Goal: Transaction & Acquisition: Purchase product/service

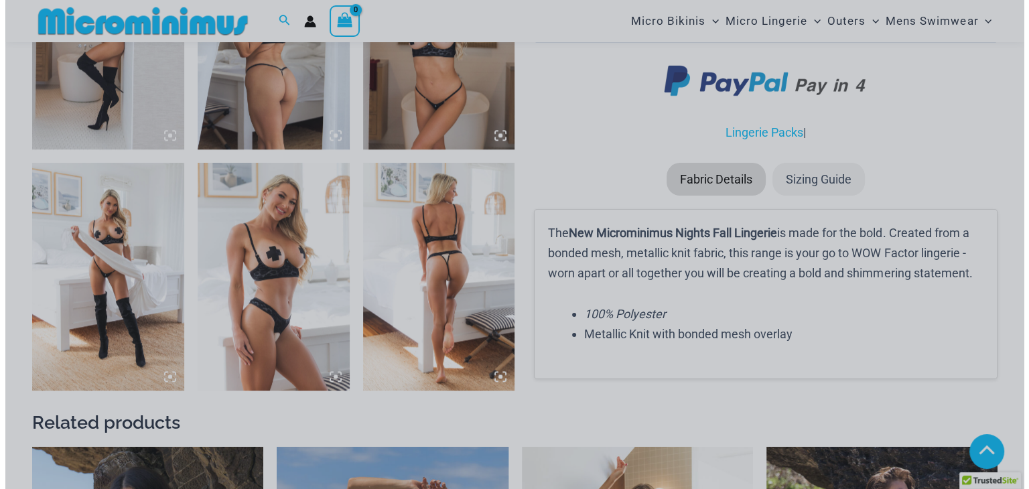
scroll to position [1677, 0]
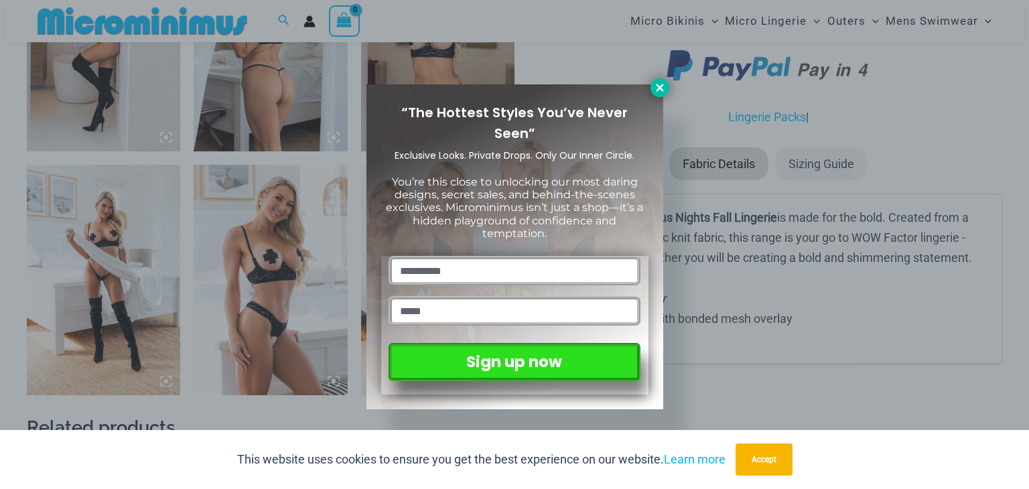
click at [662, 87] on icon at bounding box center [660, 88] width 12 height 12
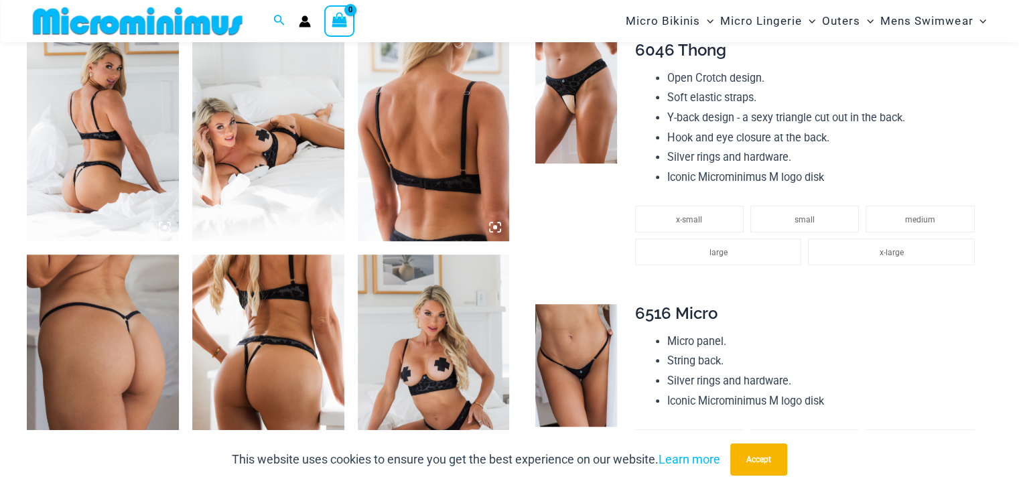
scroll to position [724, 0]
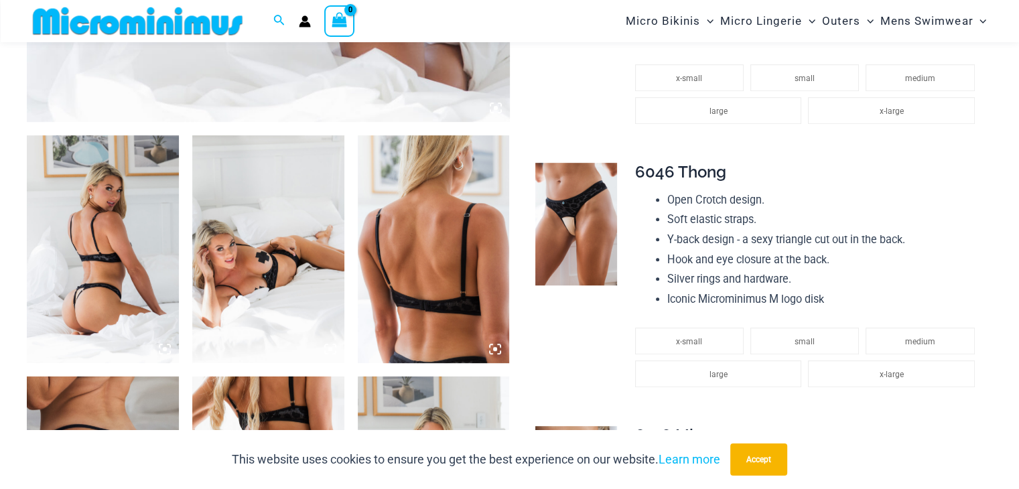
click at [125, 238] on img at bounding box center [103, 249] width 152 height 228
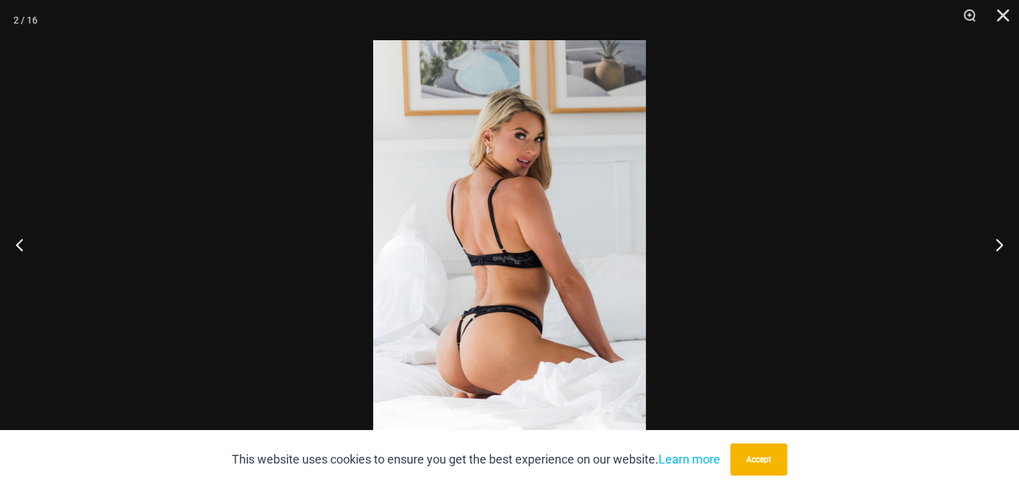
drag, startPoint x: 760, startPoint y: 470, endPoint x: 787, endPoint y: 447, distance: 35.6
click at [760, 469] on button "Accept" at bounding box center [758, 459] width 57 height 32
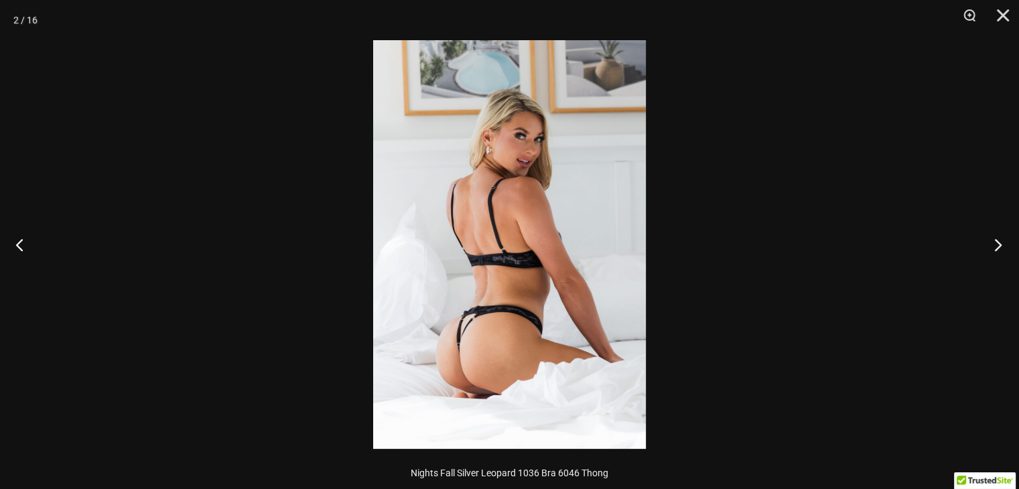
click at [1002, 238] on button "Next" at bounding box center [993, 244] width 50 height 67
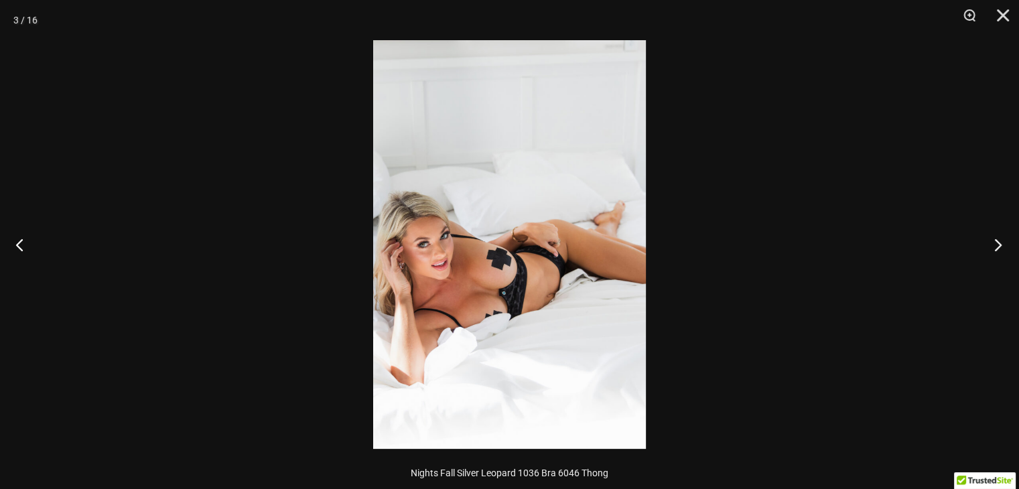
click at [1002, 238] on button "Next" at bounding box center [993, 244] width 50 height 67
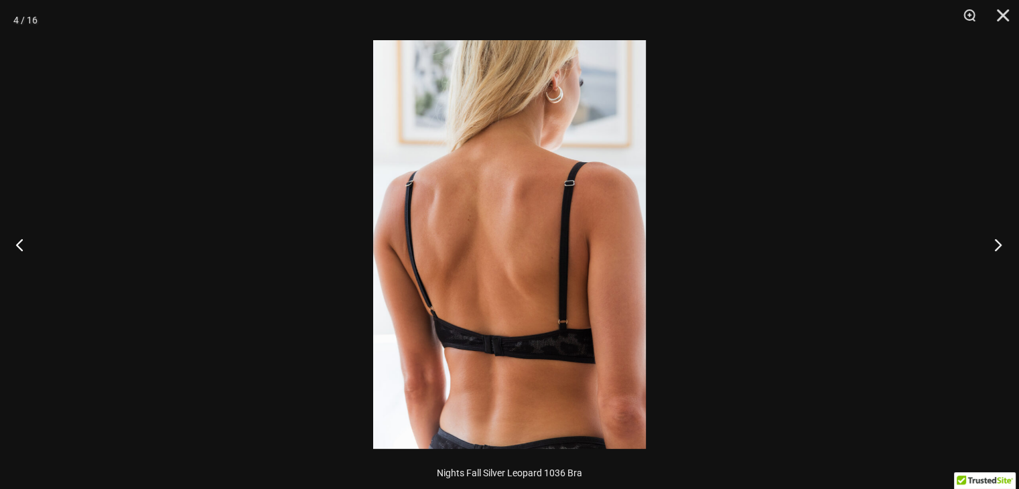
click at [1002, 238] on button "Next" at bounding box center [993, 244] width 50 height 67
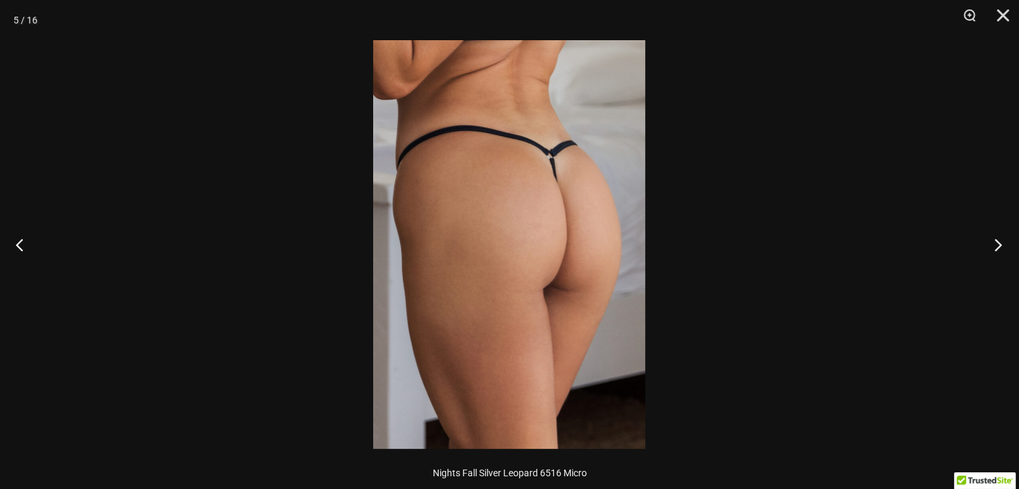
click at [1002, 238] on button "Next" at bounding box center [993, 244] width 50 height 67
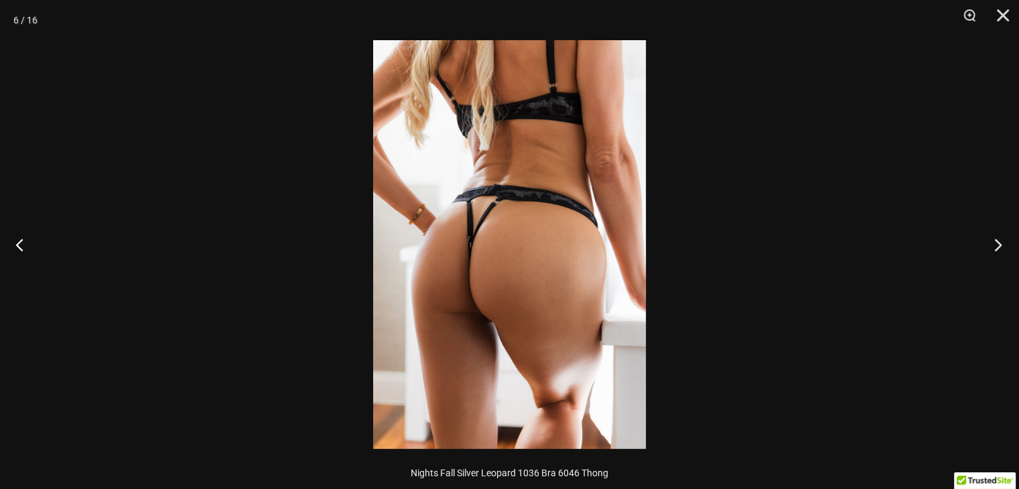
click at [1002, 238] on button "Next" at bounding box center [993, 244] width 50 height 67
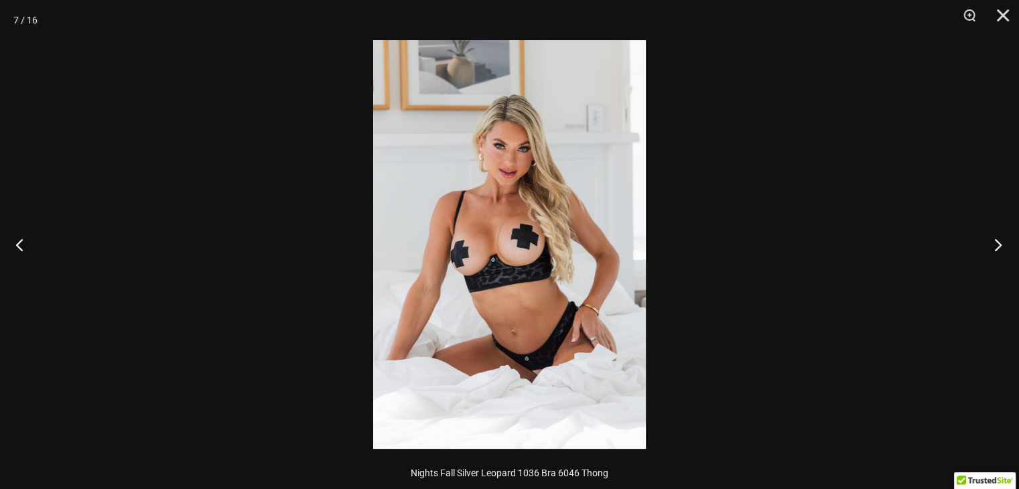
click at [1002, 238] on button "Next" at bounding box center [993, 244] width 50 height 67
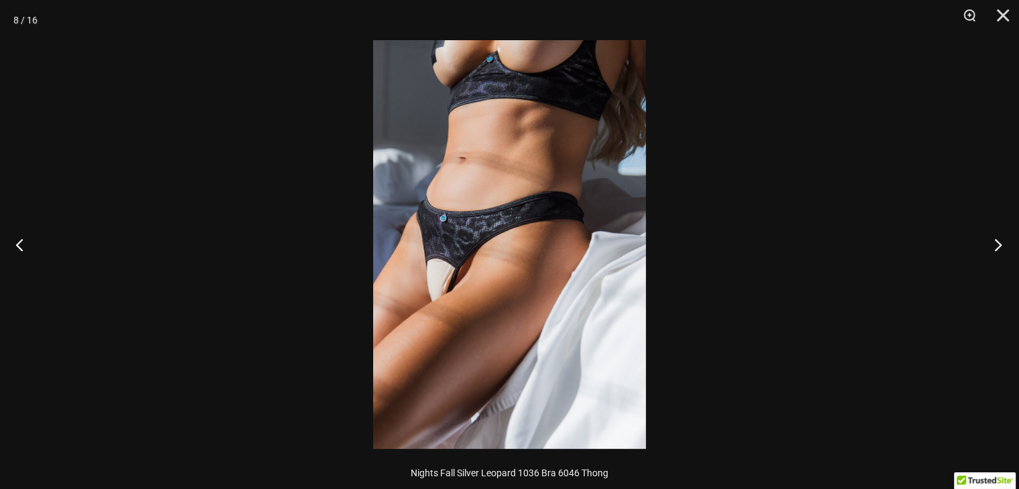
click at [1002, 238] on button "Next" at bounding box center [993, 244] width 50 height 67
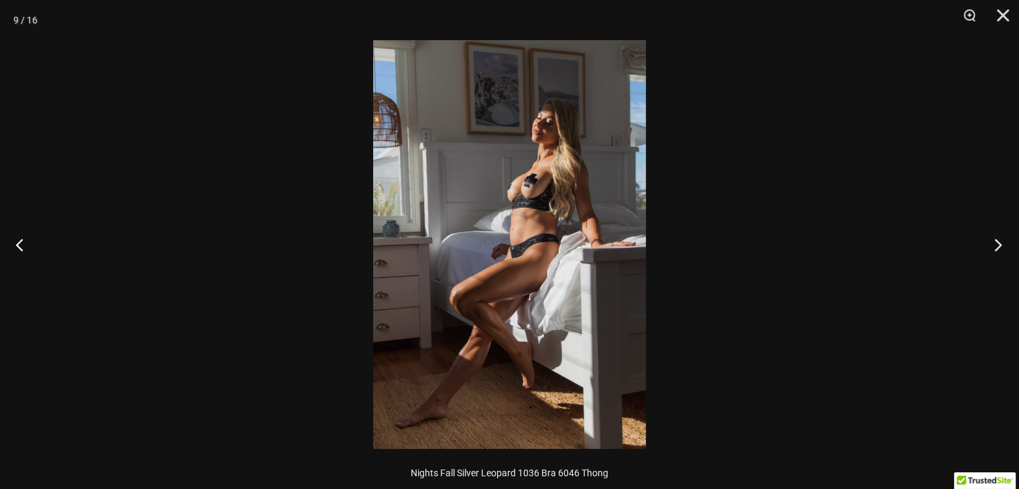
click at [1002, 238] on button "Next" at bounding box center [993, 244] width 50 height 67
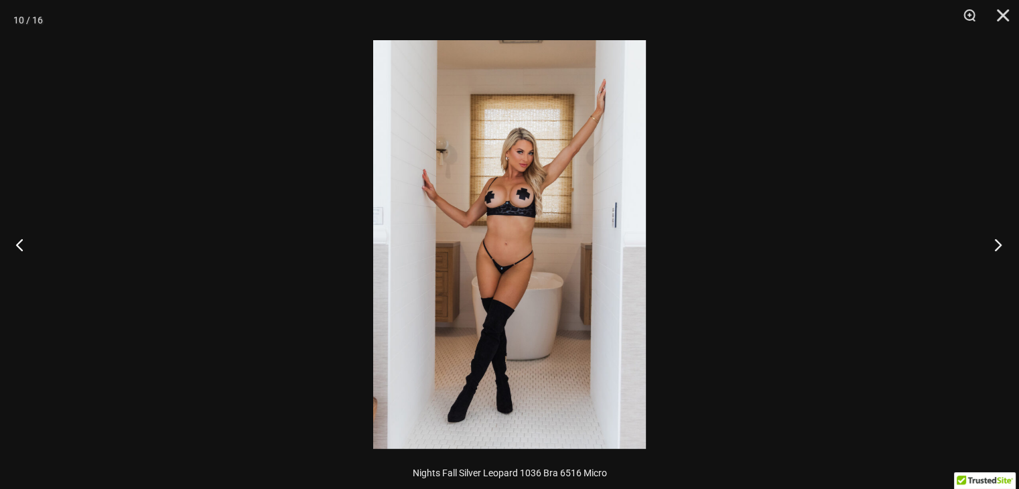
click at [1002, 238] on button "Next" at bounding box center [993, 244] width 50 height 67
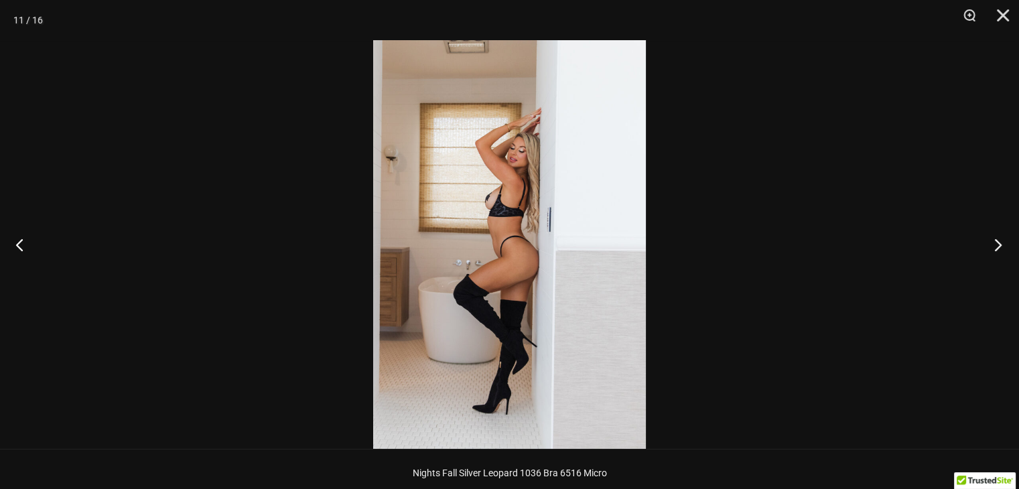
click at [1002, 238] on button "Next" at bounding box center [993, 244] width 50 height 67
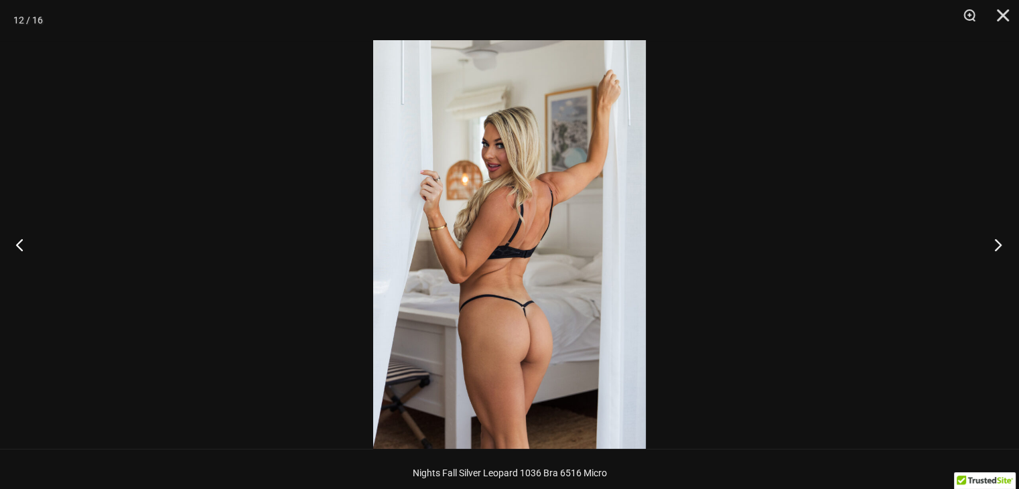
click at [1002, 238] on button "Next" at bounding box center [993, 244] width 50 height 67
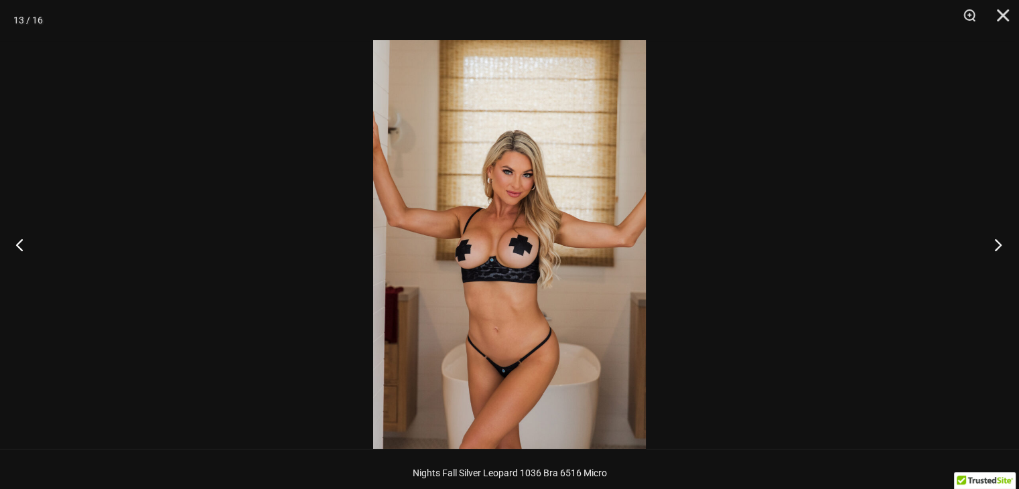
click at [1002, 238] on button "Next" at bounding box center [993, 244] width 50 height 67
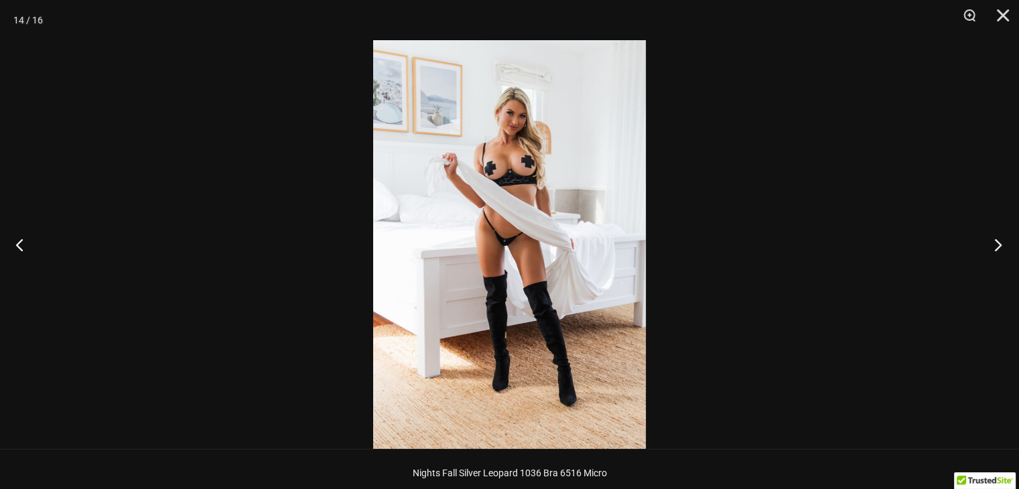
click at [1002, 238] on button "Next" at bounding box center [993, 244] width 50 height 67
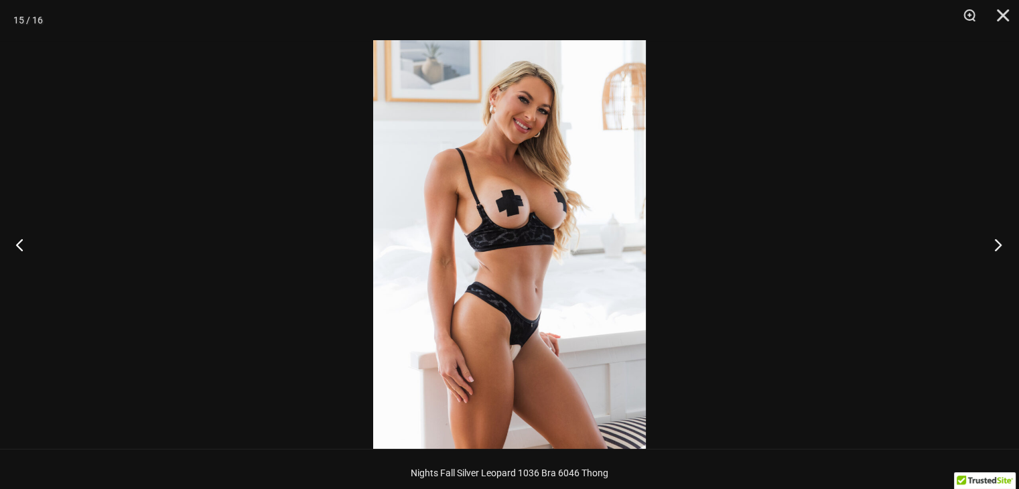
click at [1002, 238] on button "Next" at bounding box center [993, 244] width 50 height 67
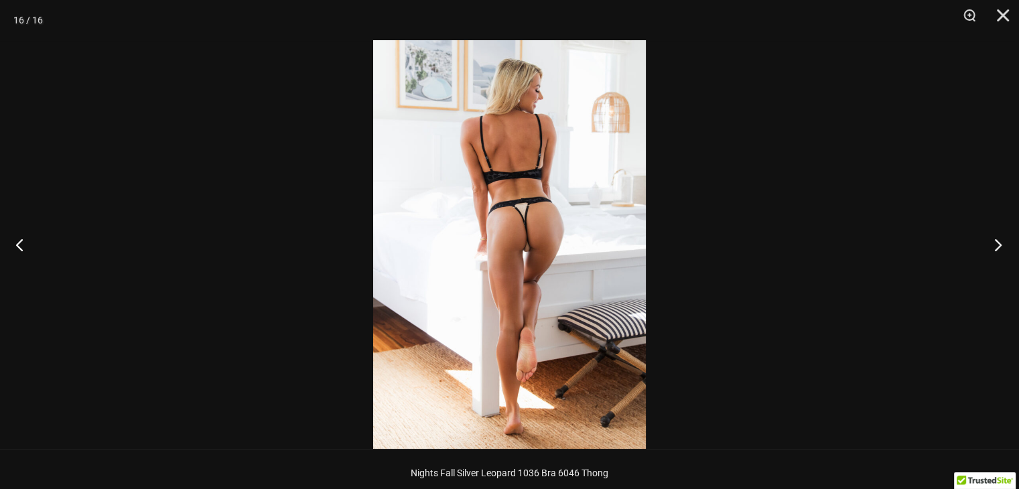
click at [1002, 238] on button "Next" at bounding box center [993, 244] width 50 height 67
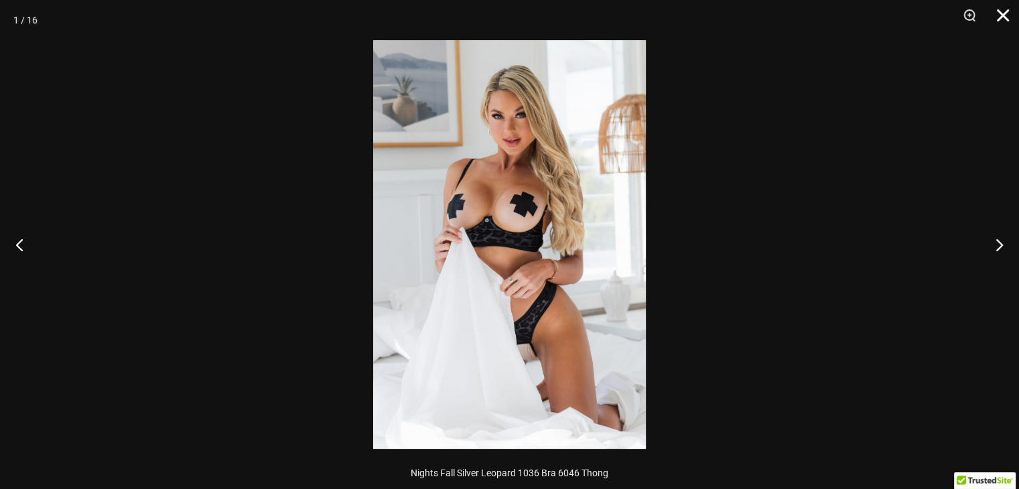
click at [1002, 20] on button "Close" at bounding box center [997, 20] width 33 height 40
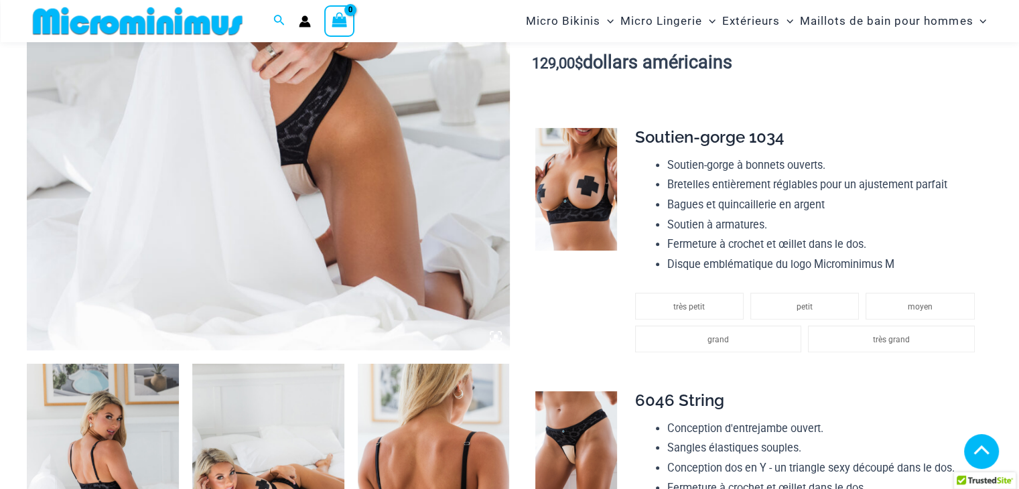
scroll to position [456, 0]
